Goal: Task Accomplishment & Management: Manage account settings

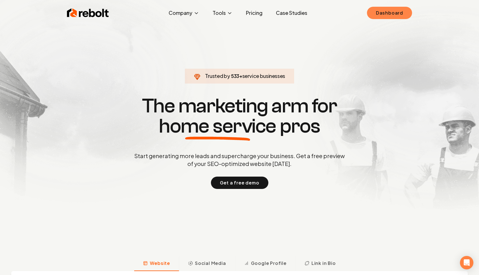
click at [384, 17] on link "Dashboard" at bounding box center [389, 13] width 45 height 12
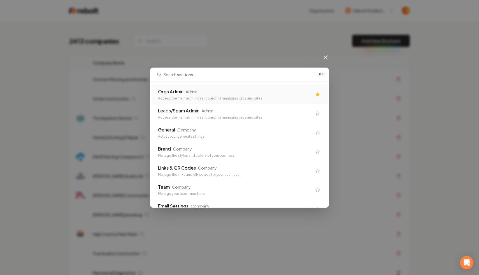
click at [192, 87] on div "Orgs Admin Admin Access the main admin dashboard for managing orgs and sites" at bounding box center [239, 94] width 177 height 19
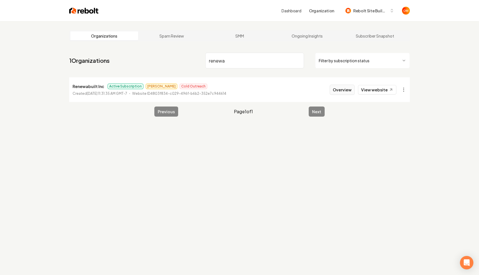
type input "renewa"
click at [341, 92] on button "Overview" at bounding box center [342, 90] width 25 height 10
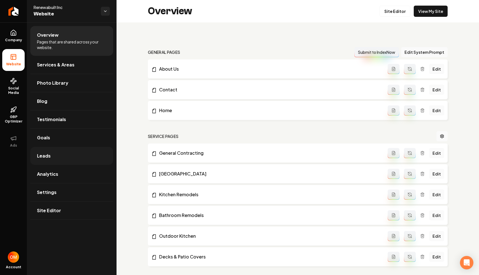
click at [56, 158] on link "Leads" at bounding box center [71, 156] width 83 height 18
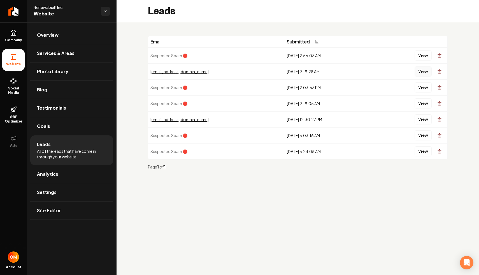
click at [423, 72] on button "View" at bounding box center [423, 71] width 17 height 10
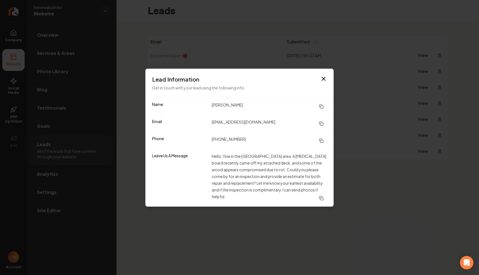
click at [323, 84] on p "Get in touch with your lead using the following info." at bounding box center [239, 87] width 175 height 7
click at [325, 79] on icon "button" at bounding box center [323, 78] width 7 height 7
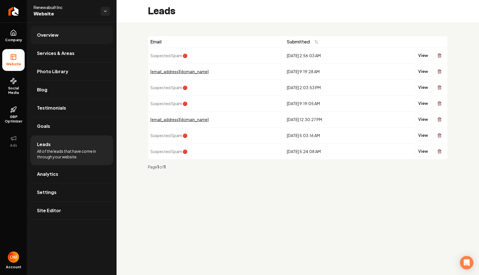
click at [58, 38] on link "Overview" at bounding box center [71, 35] width 83 height 18
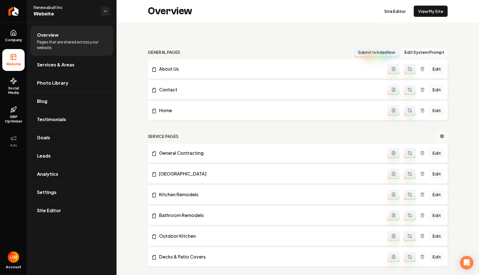
click at [433, 17] on div "Overview Site Editor View My Site" at bounding box center [298, 11] width 363 height 22
click at [428, 12] on link "View My Site" at bounding box center [431, 11] width 34 height 11
